Goal: Navigation & Orientation: Find specific page/section

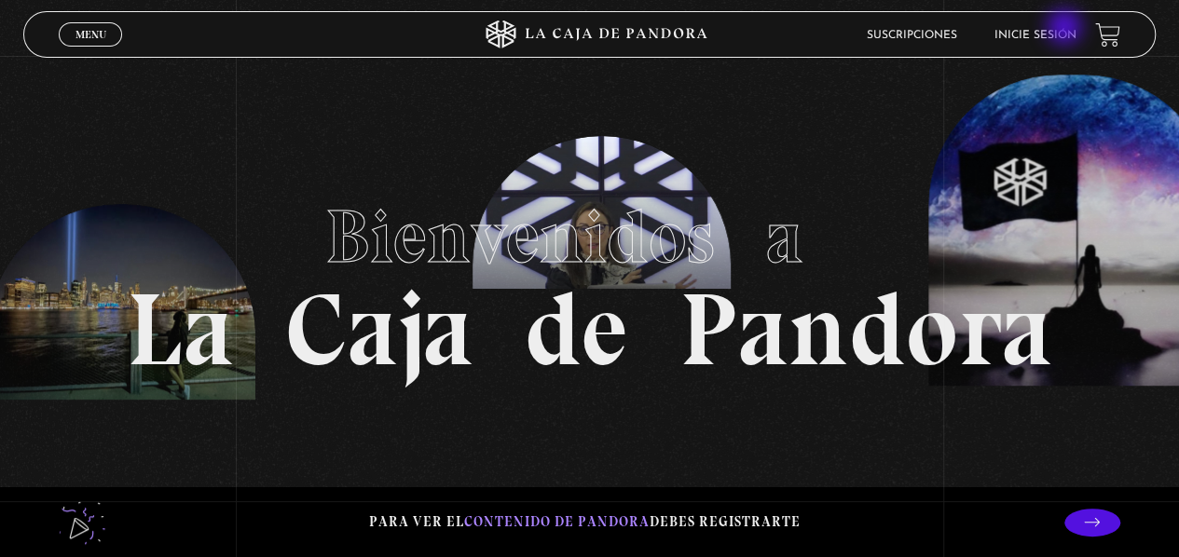
click at [1066, 30] on link "Inicie sesión" at bounding box center [1035, 35] width 82 height 11
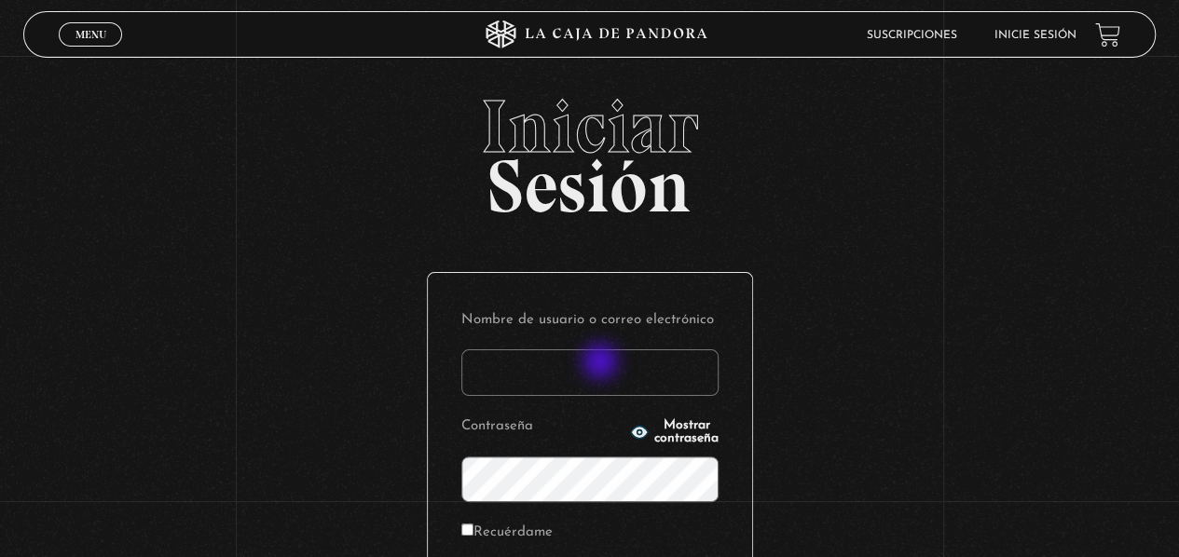
click at [602, 363] on input "Nombre de usuario o correo electrónico" at bounding box center [589, 372] width 257 height 47
type input "naty_juarez14@hotmail.com"
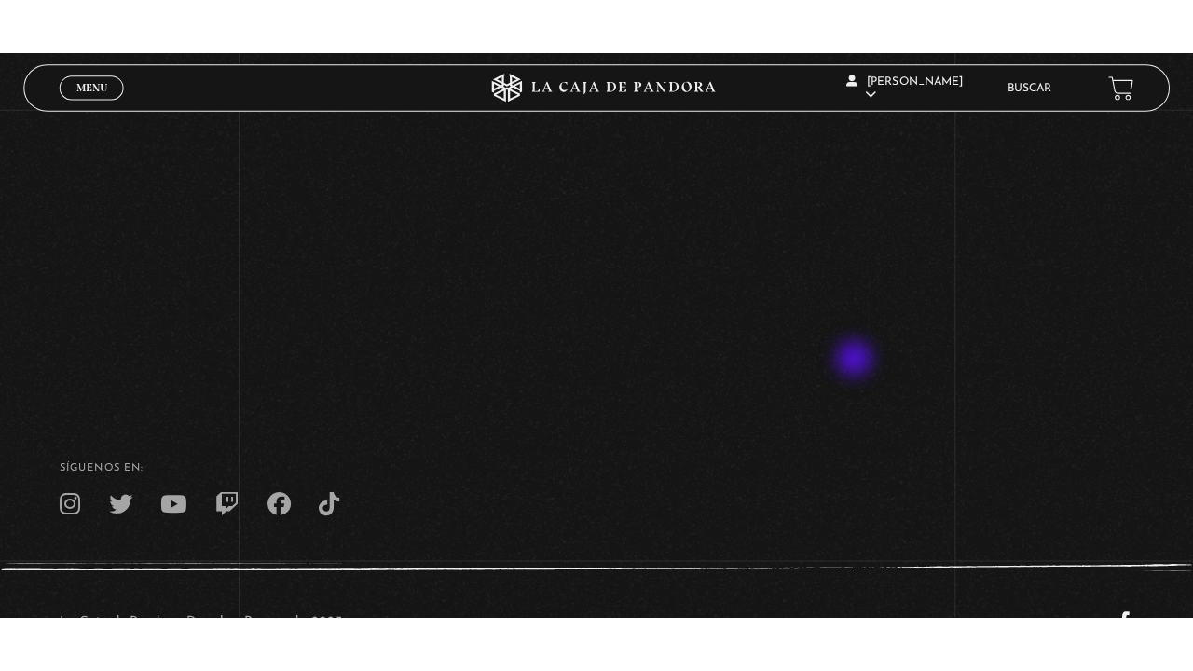
scroll to position [272, 0]
